Goal: Navigation & Orientation: Go to known website

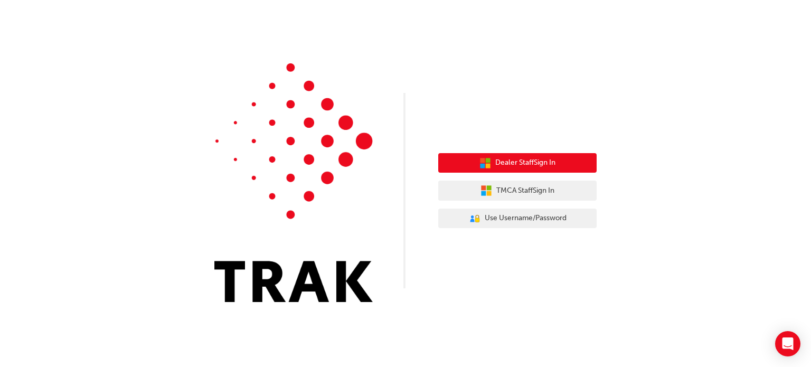
click at [546, 164] on span "Dealer Staff Sign In" at bounding box center [525, 163] width 60 height 12
